Goal: Task Accomplishment & Management: Use online tool/utility

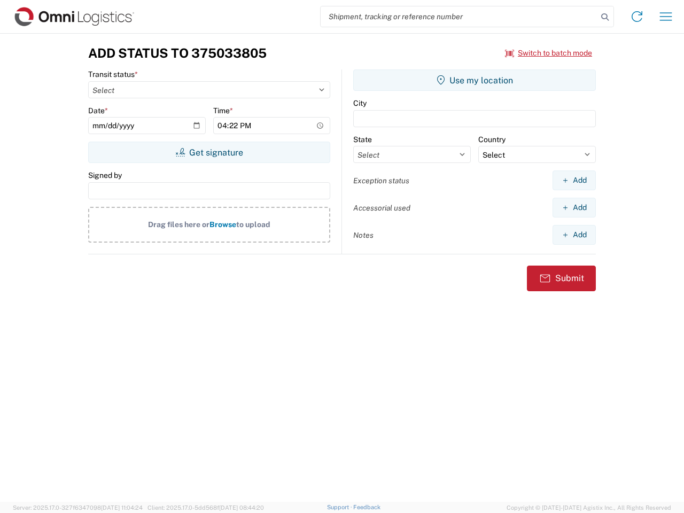
click at [459, 17] on input "search" at bounding box center [459, 16] width 277 height 20
click at [605, 17] on icon at bounding box center [605, 17] width 15 height 15
click at [637, 17] on icon at bounding box center [637, 16] width 17 height 17
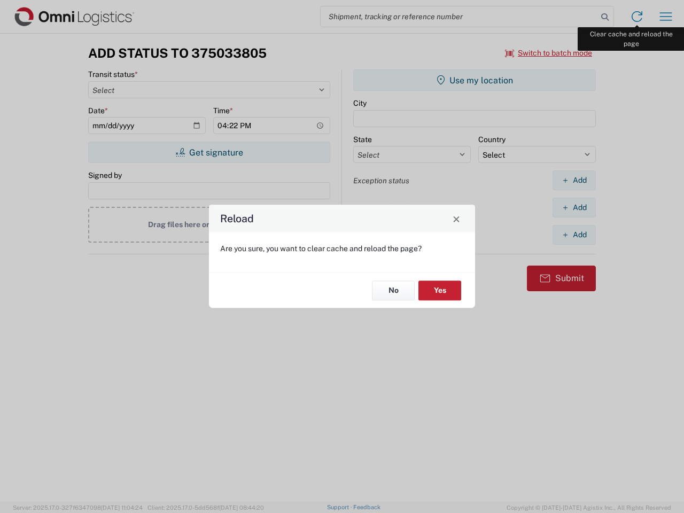
click at [666, 17] on div "Reload Are you sure, you want to clear cache and reload the page? No Yes" at bounding box center [342, 256] width 684 height 513
click at [549, 53] on div "Reload Are you sure, you want to clear cache and reload the page? No Yes" at bounding box center [342, 256] width 684 height 513
click at [209, 152] on div "Reload Are you sure, you want to clear cache and reload the page? No Yes" at bounding box center [342, 256] width 684 height 513
click at [475, 80] on div "Reload Are you sure, you want to clear cache and reload the page? No Yes" at bounding box center [342, 256] width 684 height 513
click at [574, 180] on div "Reload Are you sure, you want to clear cache and reload the page? No Yes" at bounding box center [342, 256] width 684 height 513
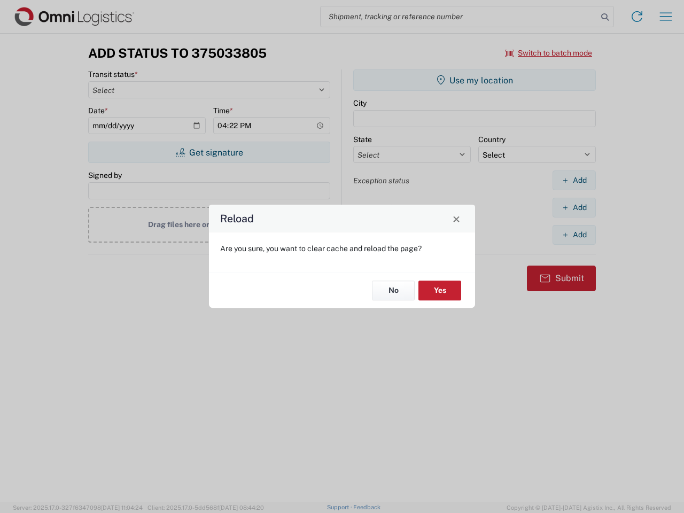
click at [574, 207] on div "Reload Are you sure, you want to clear cache and reload the page? No Yes" at bounding box center [342, 256] width 684 height 513
click at [574, 235] on div "Reload Are you sure, you want to clear cache and reload the page? No Yes" at bounding box center [342, 256] width 684 height 513
